Goal: Use online tool/utility: Utilize a website feature to perform a specific function

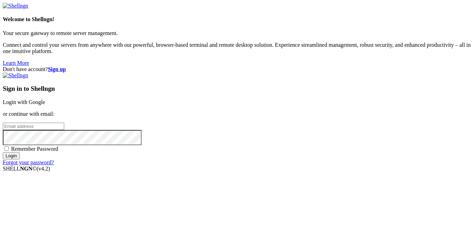
type input "Thatgoatkid"
click at [20, 159] on input "Login" at bounding box center [11, 155] width 17 height 7
click at [45, 99] on link "Login with Google" at bounding box center [24, 102] width 42 height 6
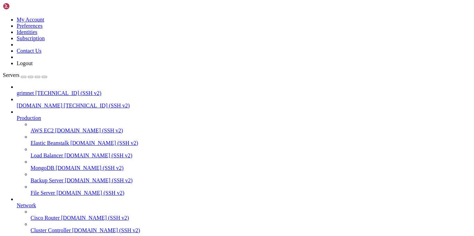
click at [35, 90] on span "[TECHNICAL_ID] (SSH v2)" at bounding box center [68, 93] width 66 height 6
drag, startPoint x: 22, startPoint y: 400, endPoint x: 42, endPoint y: 398, distance: 20.6
